Goal: Information Seeking & Learning: Check status

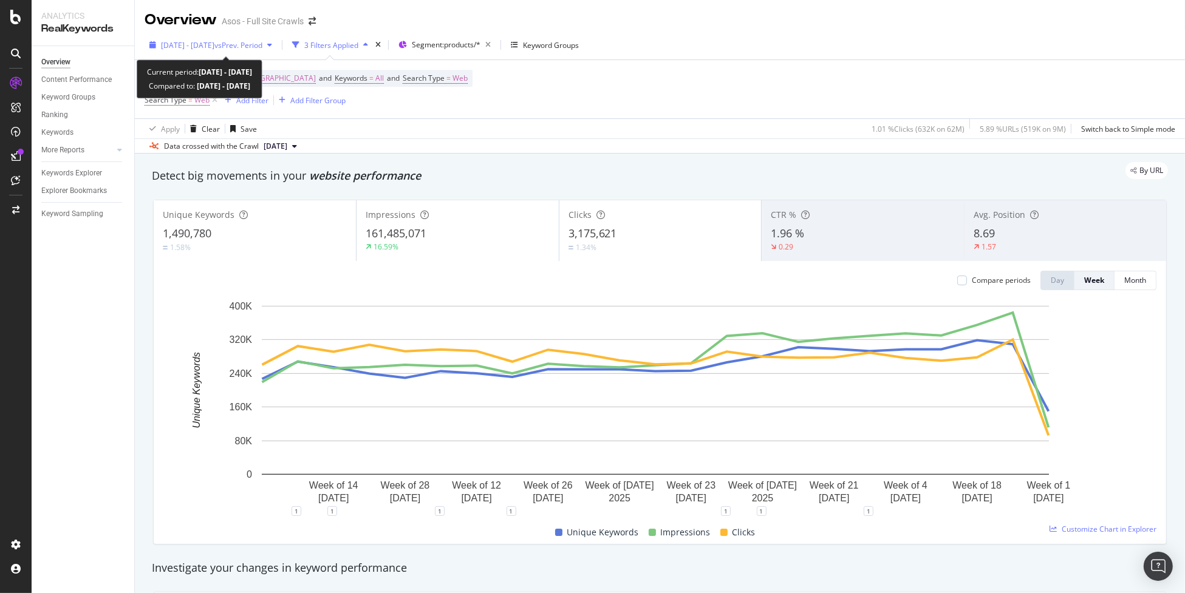
click at [241, 43] on span "vs Prev. Period" at bounding box center [238, 45] width 48 height 10
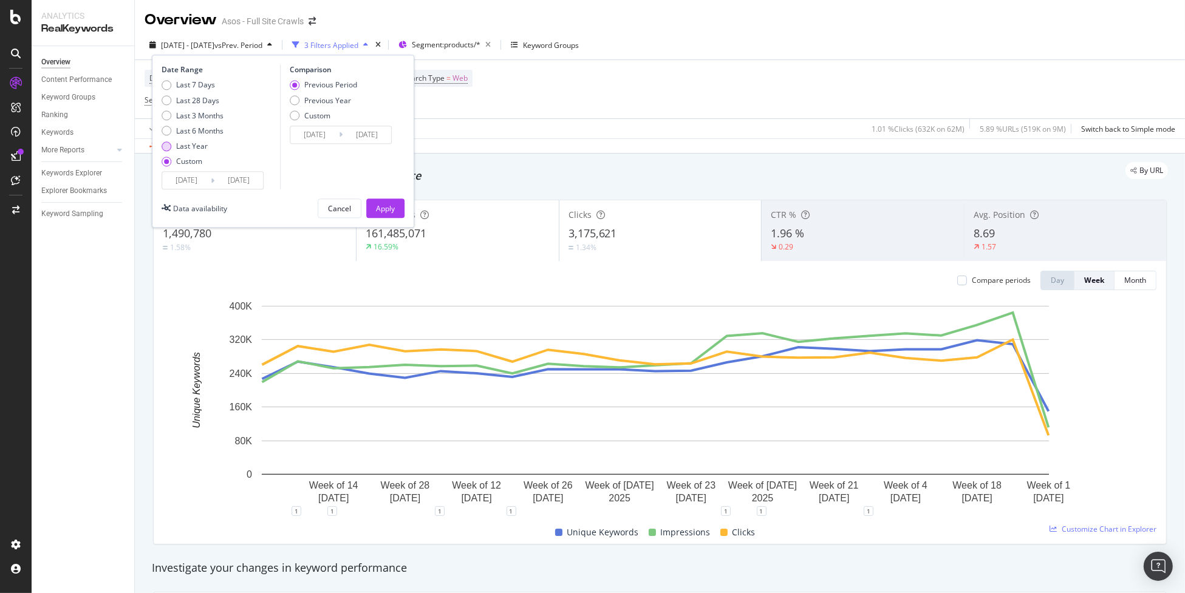
click at [192, 144] on div "Last Year" at bounding box center [192, 146] width 32 height 10
type input "[DATE]"
click at [371, 202] on button "Apply" at bounding box center [385, 208] width 38 height 19
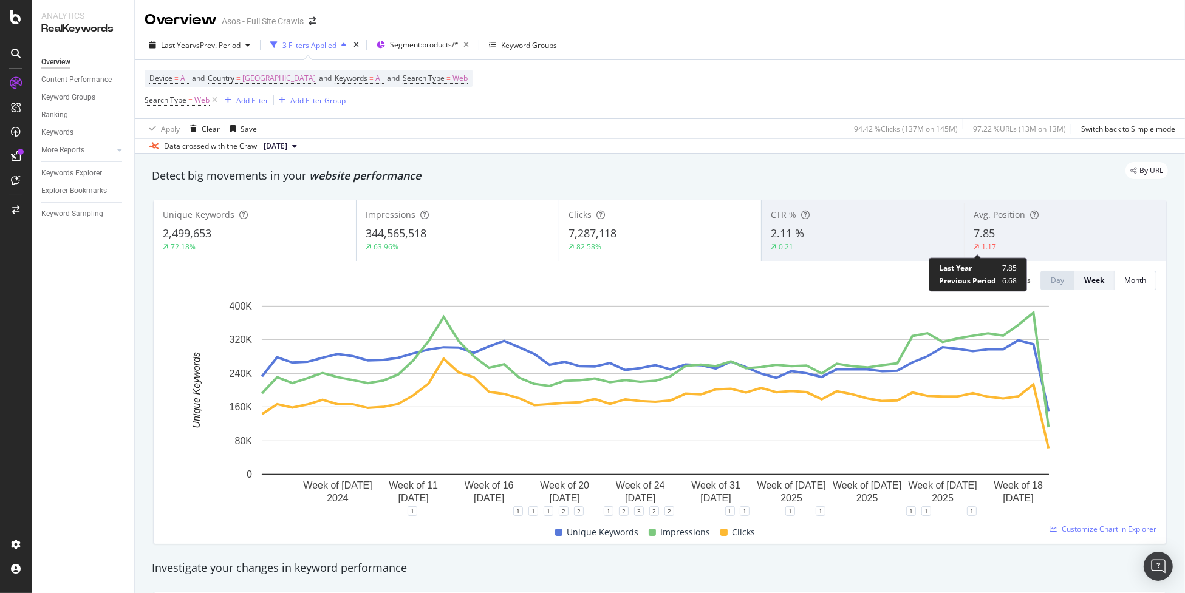
click at [982, 248] on div "1.17" at bounding box center [989, 247] width 15 height 10
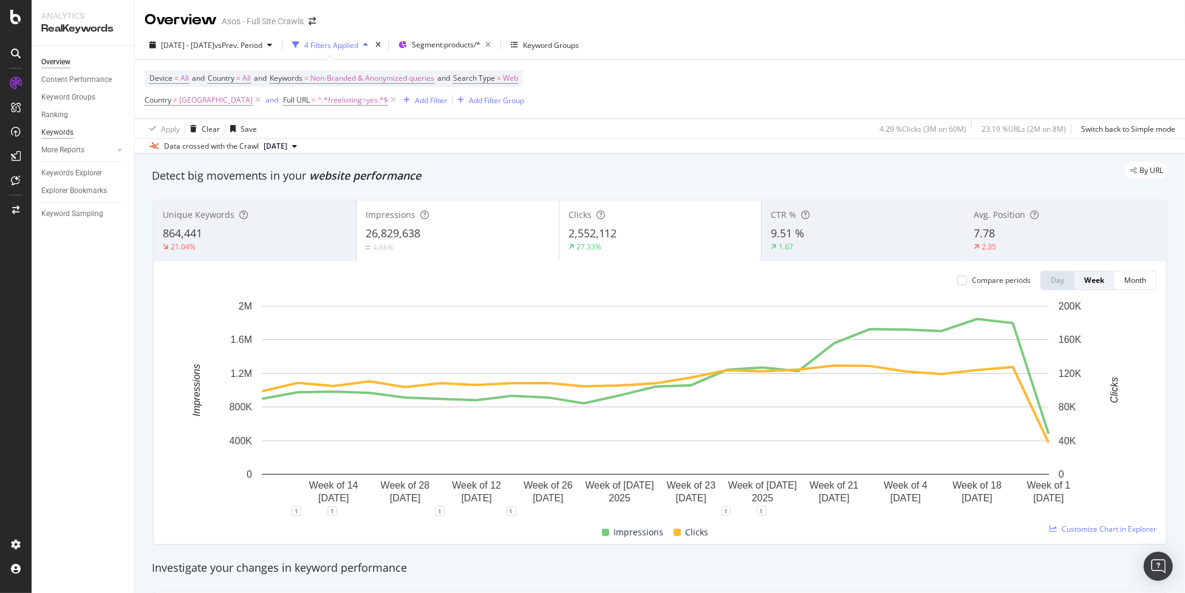
scroll to position [60, 0]
